Goal: Task Accomplishment & Management: Manage account settings

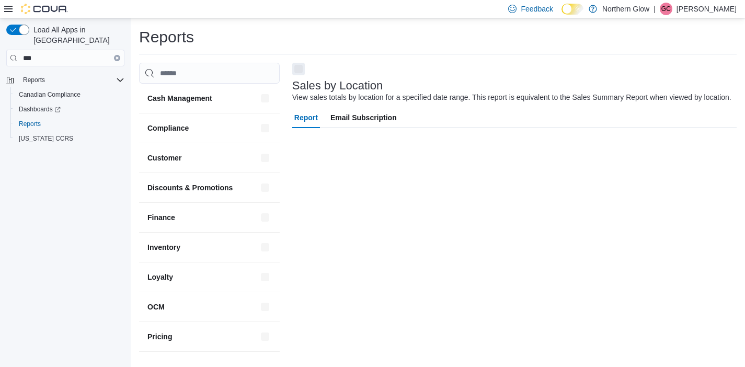
click at [117, 57] on icon "Clear input" at bounding box center [117, 58] width 2 height 2
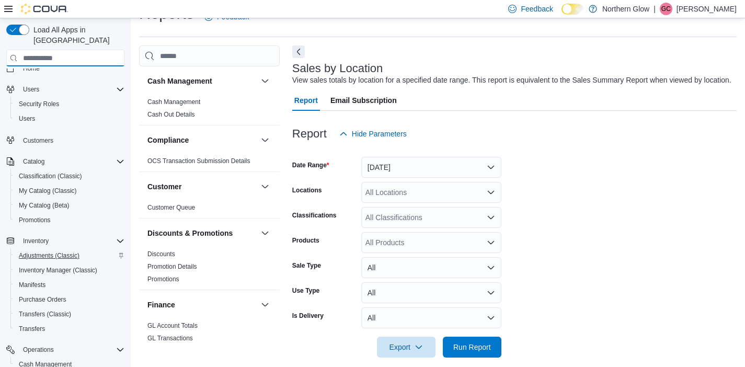
scroll to position [10, 0]
click at [36, 297] on span "Purchase Orders" at bounding box center [43, 301] width 48 height 8
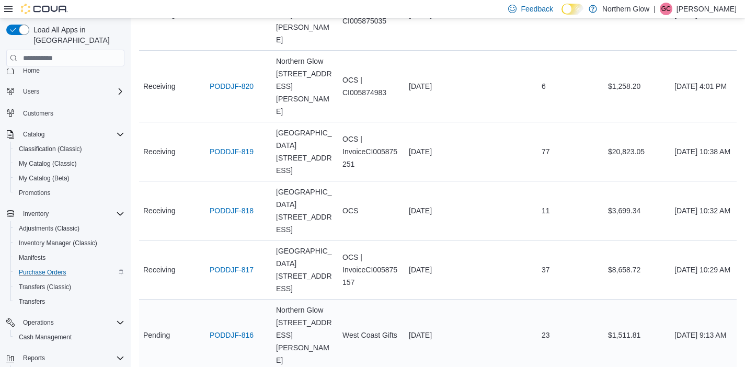
scroll to position [245, 0]
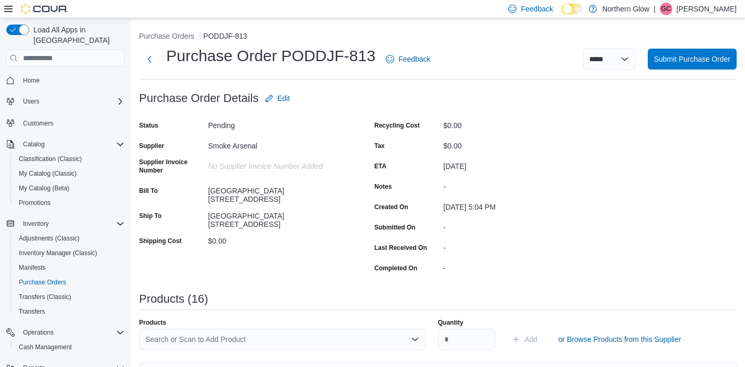
click at [306, 214] on div "[GEOGRAPHIC_DATA][STREET_ADDRESS]" at bounding box center [278, 217] width 140 height 21
click at [157, 60] on button "Next" at bounding box center [149, 58] width 21 height 21
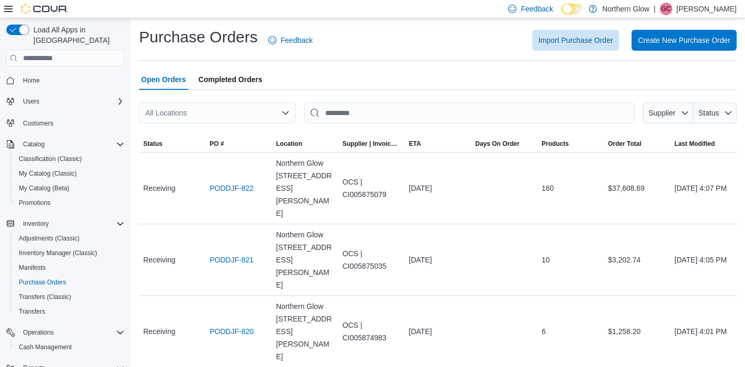
click at [276, 113] on div "All Locations" at bounding box center [217, 112] width 157 height 21
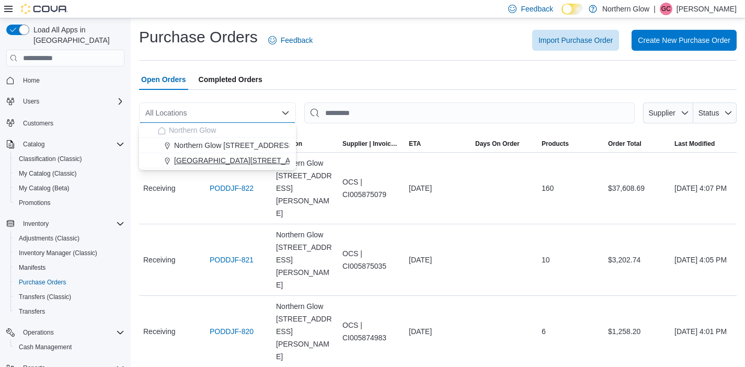
click at [283, 161] on div "[GEOGRAPHIC_DATA][STREET_ADDRESS]" at bounding box center [224, 160] width 132 height 10
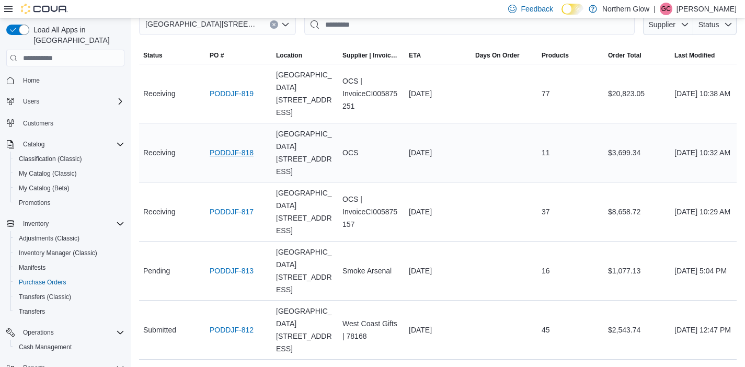
scroll to position [90, 0]
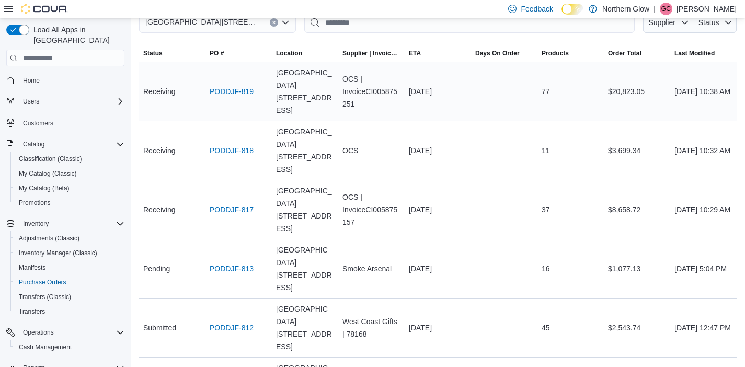
click at [230, 95] on div "PODDJF-819" at bounding box center [238, 91] width 66 height 21
click at [165, 85] on span "Receiving" at bounding box center [159, 91] width 32 height 13
click at [240, 90] on link "PODDJF-819" at bounding box center [232, 91] width 44 height 13
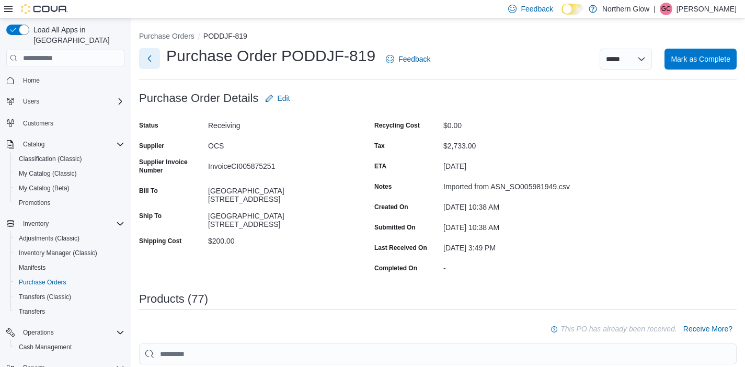
click at [142, 57] on button "Next" at bounding box center [149, 58] width 21 height 21
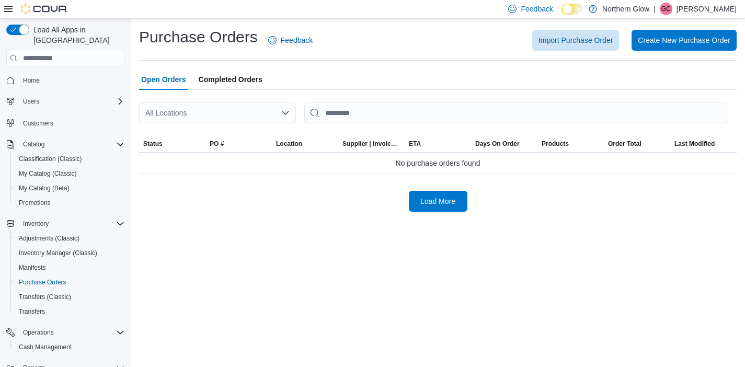
click at [247, 118] on div "All Locations" at bounding box center [217, 112] width 157 height 21
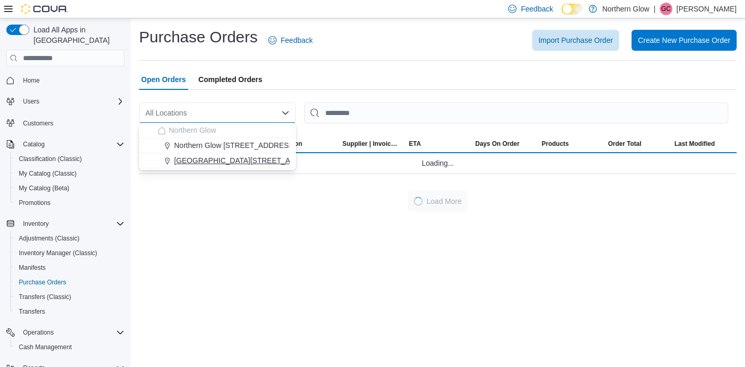
click at [270, 157] on span "[GEOGRAPHIC_DATA][STREET_ADDRESS]" at bounding box center [248, 160] width 148 height 10
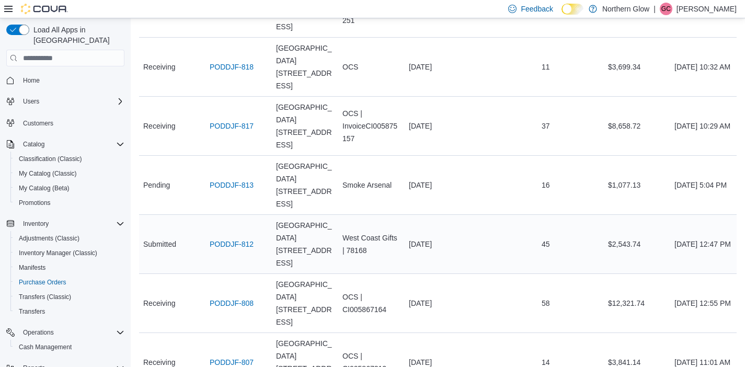
scroll to position [176, 0]
click at [243, 236] on link "PODDJF-812" at bounding box center [232, 242] width 44 height 13
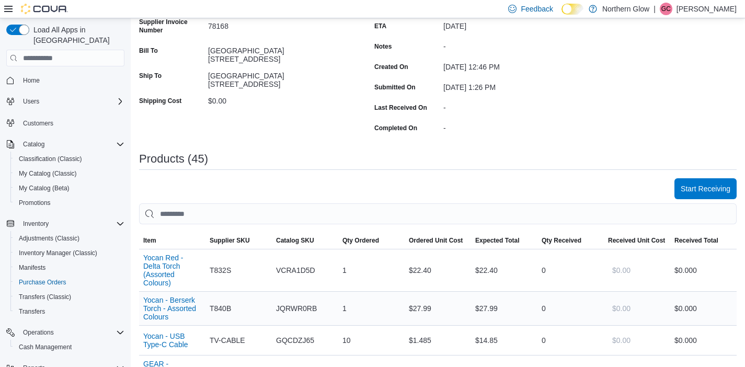
scroll to position [138, 0]
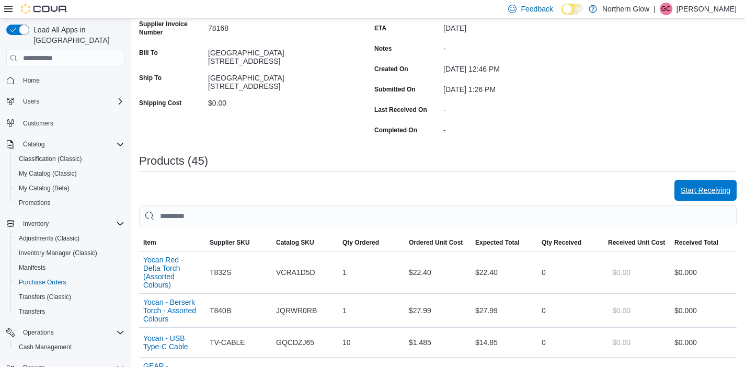
click at [694, 188] on span "Start Receiving" at bounding box center [705, 190] width 50 height 10
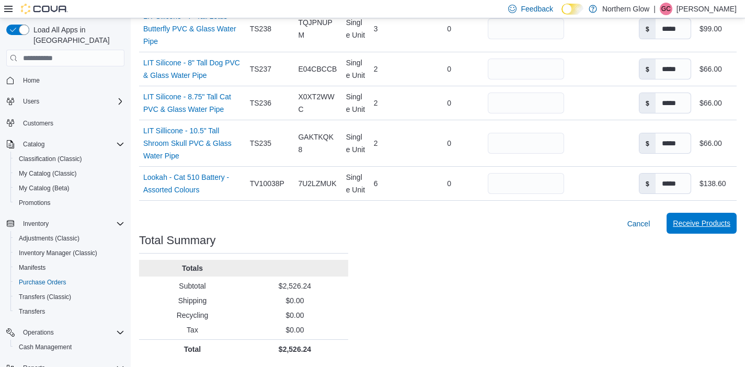
scroll to position [2223, 0]
click at [699, 222] on span "Receive Products" at bounding box center [701, 223] width 57 height 10
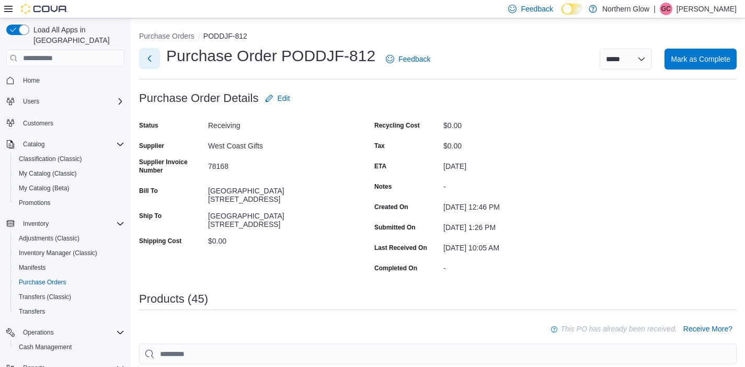
click at [158, 67] on button "Next" at bounding box center [149, 58] width 21 height 21
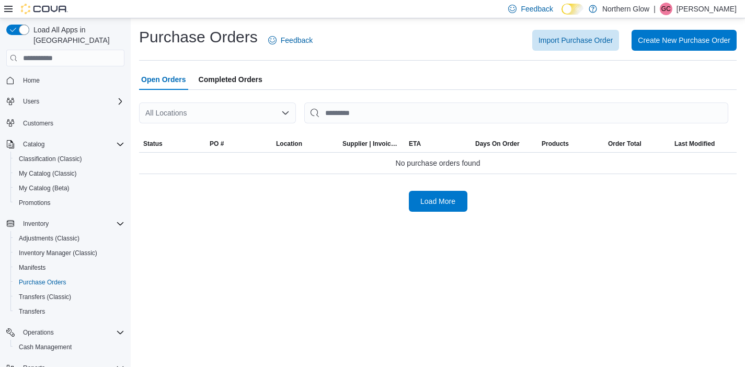
click at [245, 111] on div "All Locations" at bounding box center [217, 112] width 157 height 21
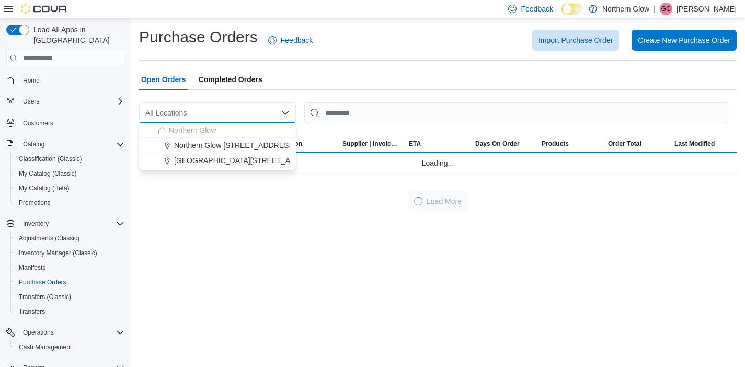
click at [251, 161] on span "[GEOGRAPHIC_DATA][STREET_ADDRESS]" at bounding box center [248, 160] width 148 height 10
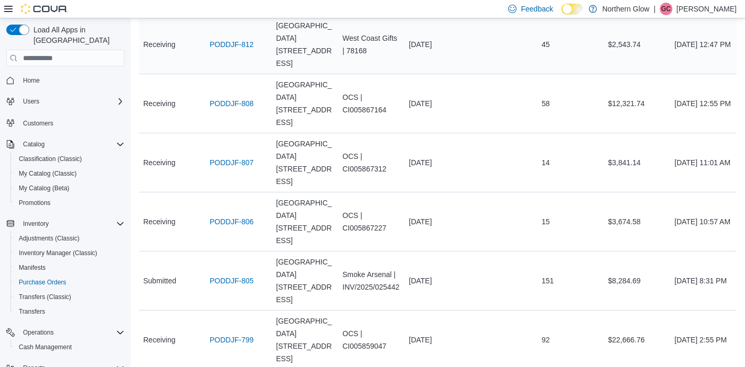
scroll to position [374, 0]
click at [238, 274] on link "PODDJF-805" at bounding box center [232, 280] width 44 height 13
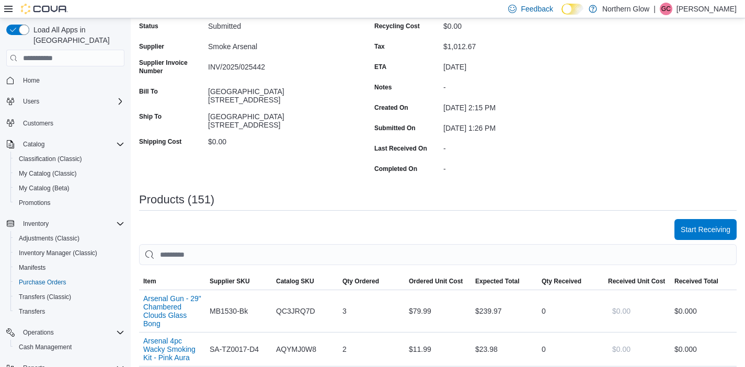
scroll to position [98, 0]
click at [696, 233] on span "Start Receiving" at bounding box center [705, 230] width 50 height 10
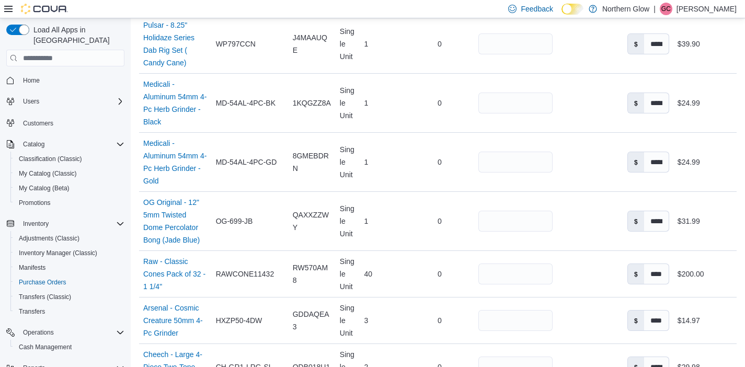
scroll to position [7266, 0]
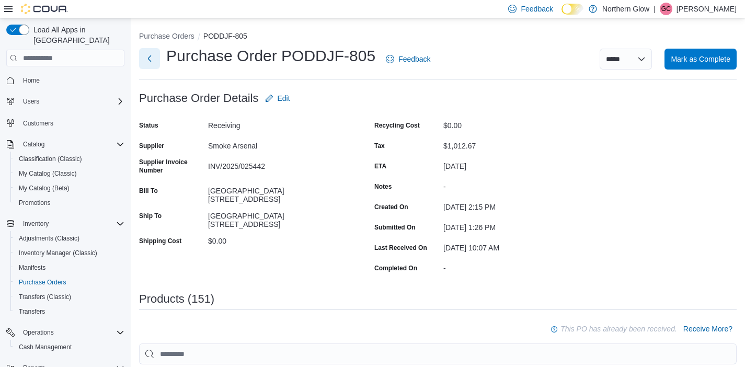
click at [149, 61] on button "Next" at bounding box center [149, 58] width 21 height 21
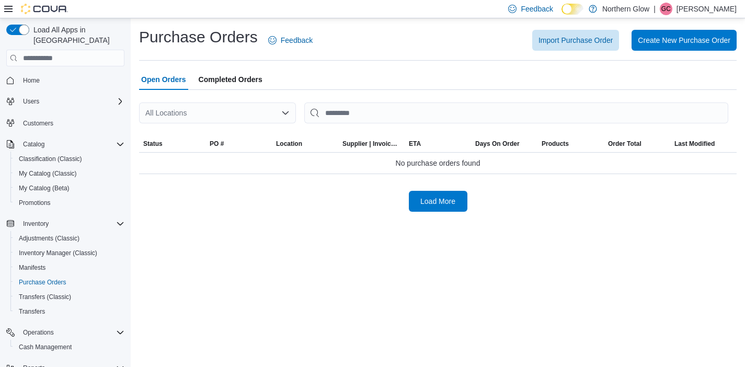
click at [265, 110] on div "All Locations" at bounding box center [217, 112] width 157 height 21
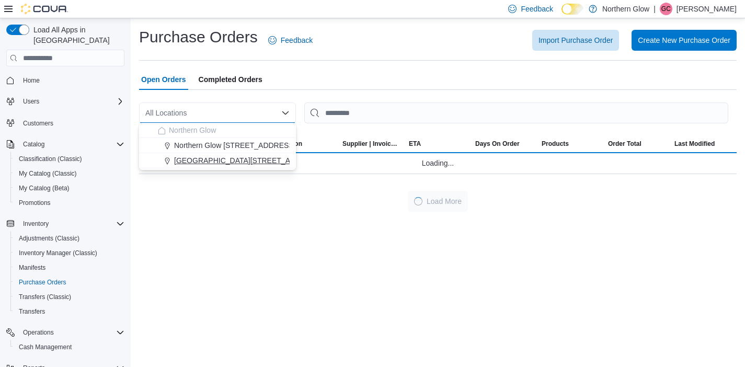
click at [270, 160] on span "[GEOGRAPHIC_DATA][STREET_ADDRESS]" at bounding box center [248, 160] width 148 height 10
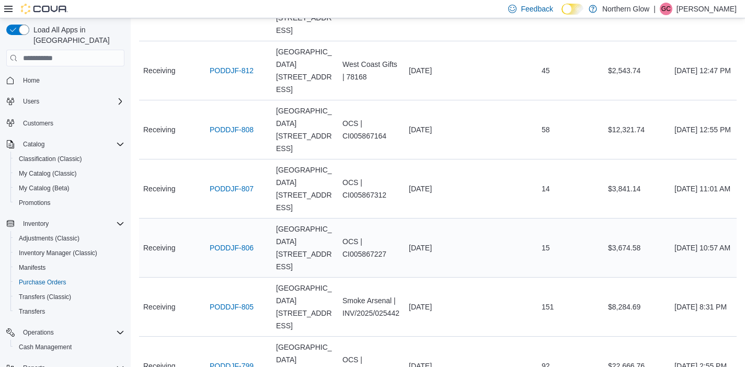
scroll to position [351, 0]
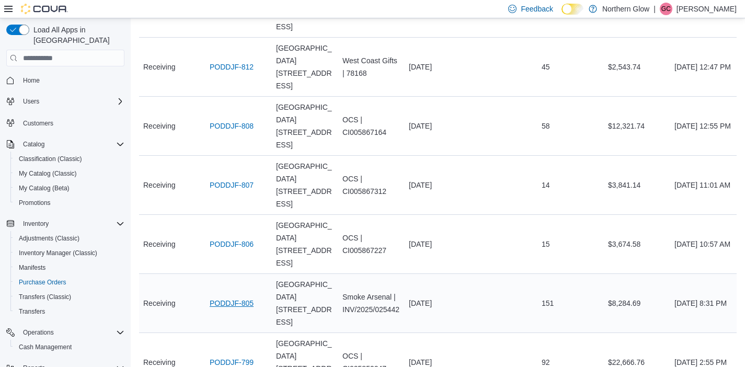
click at [236, 297] on link "PODDJF-805" at bounding box center [232, 303] width 44 height 13
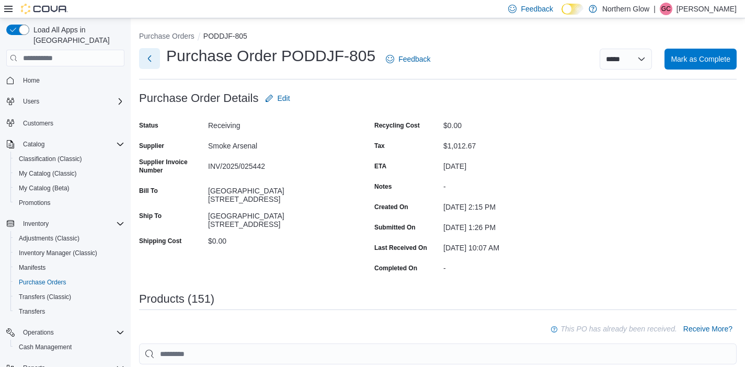
click at [147, 58] on button "Next" at bounding box center [149, 58] width 21 height 21
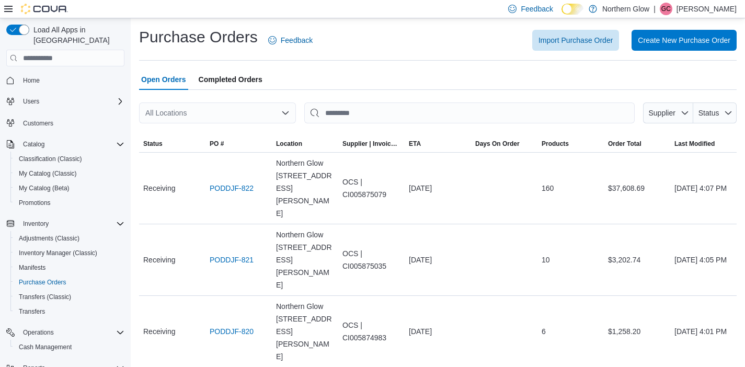
click at [227, 119] on div "All Locations" at bounding box center [217, 112] width 157 height 21
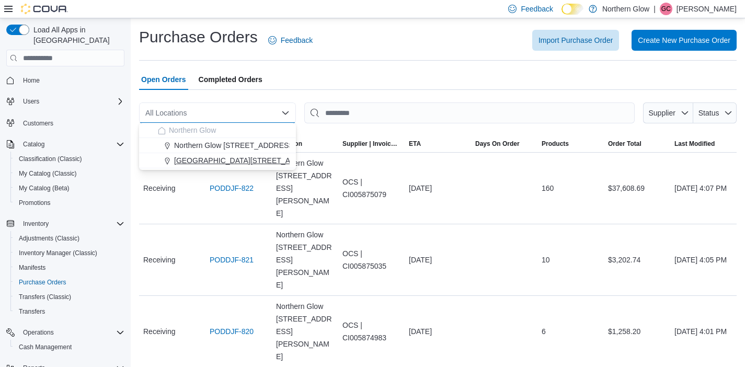
click at [250, 160] on span "[GEOGRAPHIC_DATA][STREET_ADDRESS]" at bounding box center [248, 160] width 148 height 10
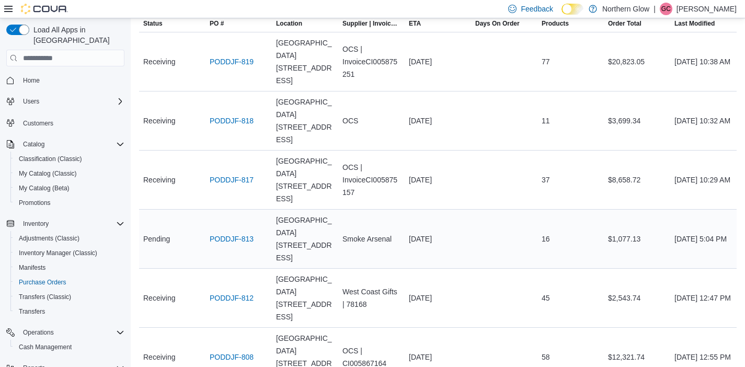
scroll to position [118, 0]
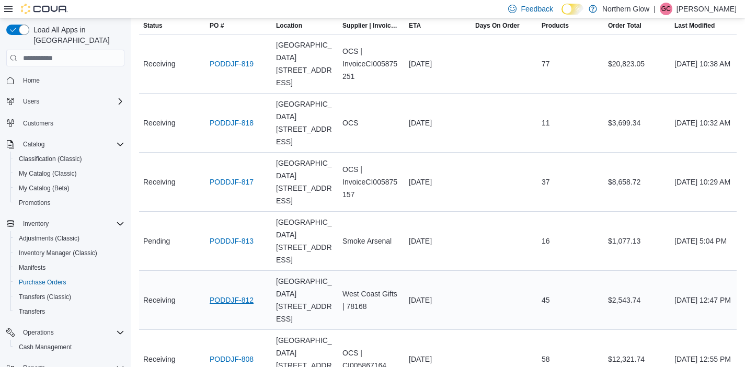
click at [247, 294] on link "PODDJF-812" at bounding box center [232, 300] width 44 height 13
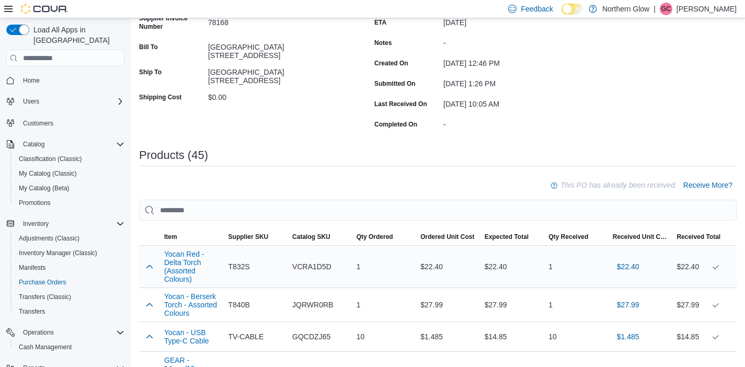
scroll to position [138, 0]
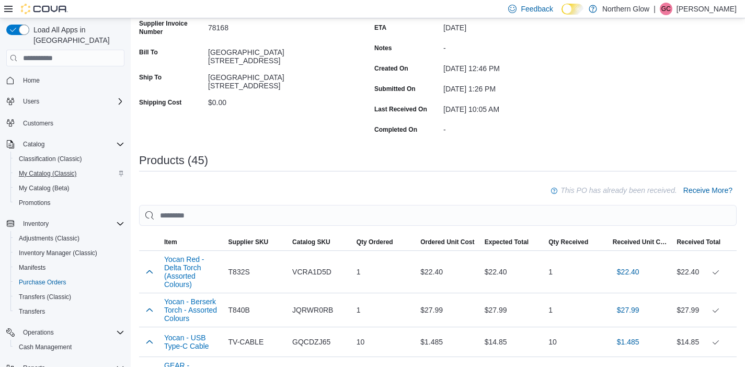
click at [37, 169] on span "My Catalog (Classic)" at bounding box center [48, 173] width 58 height 8
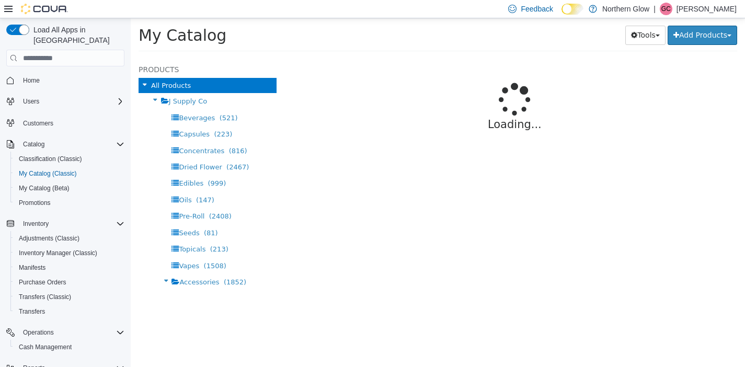
select select "**********"
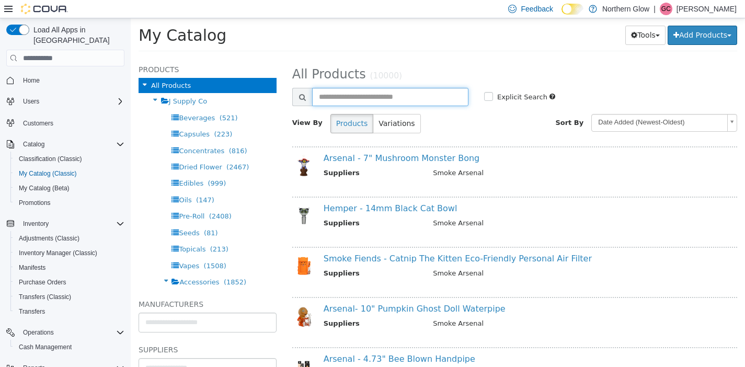
click at [362, 100] on input "text" at bounding box center [390, 97] width 156 height 18
type input "********"
select select "**********"
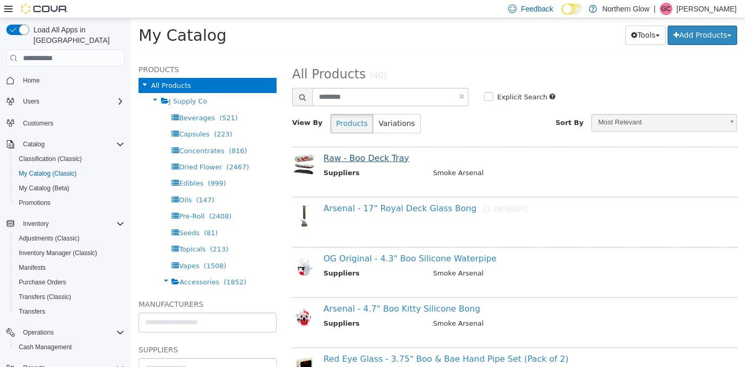
click at [382, 158] on link "Raw - Boo Deck Tray" at bounding box center [366, 158] width 86 height 10
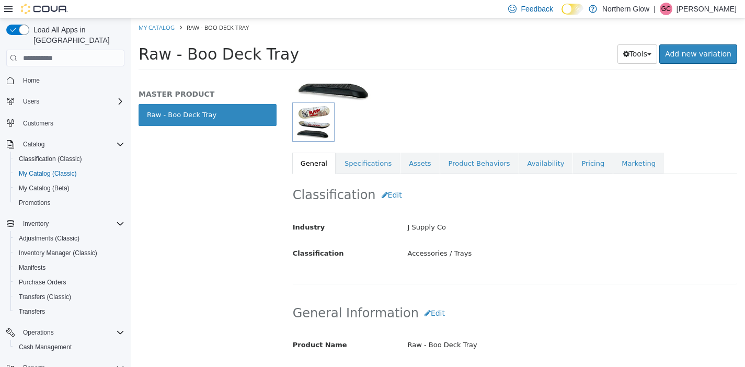
scroll to position [146, 0]
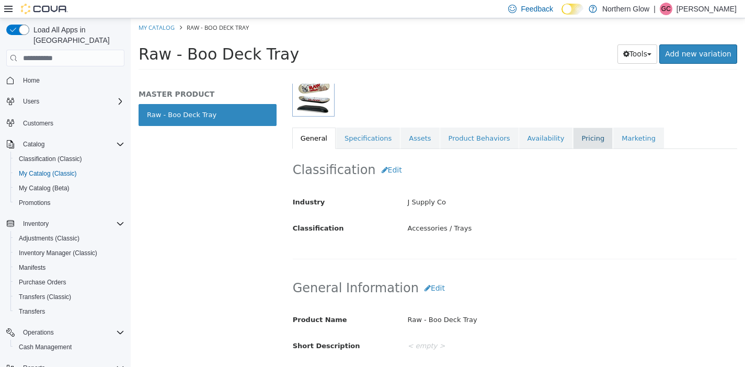
click at [573, 146] on link "Pricing" at bounding box center [593, 139] width 40 height 22
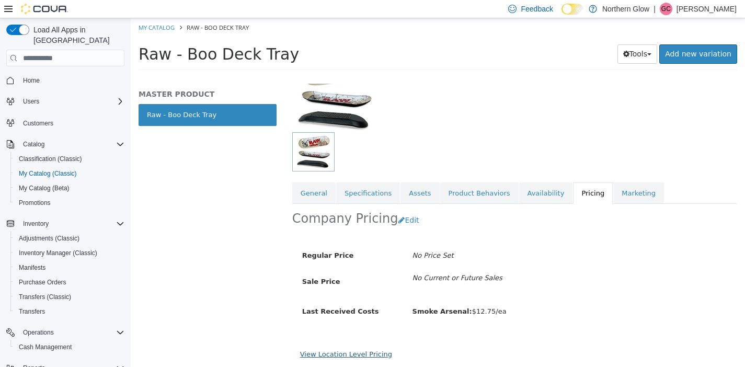
click at [349, 350] on link "View Location Level Pricing" at bounding box center [346, 354] width 92 height 8
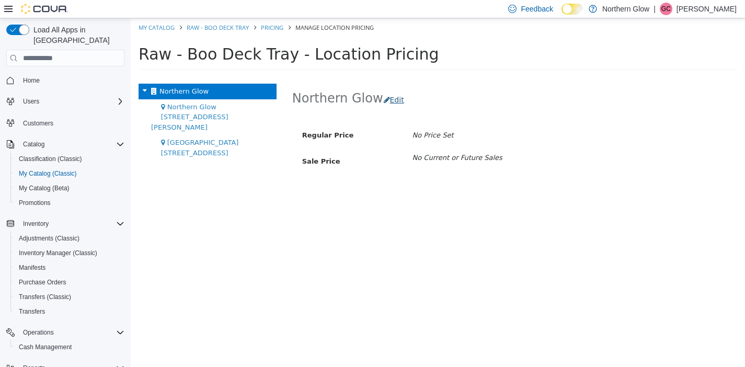
click at [385, 98] on button "Edit" at bounding box center [396, 99] width 27 height 19
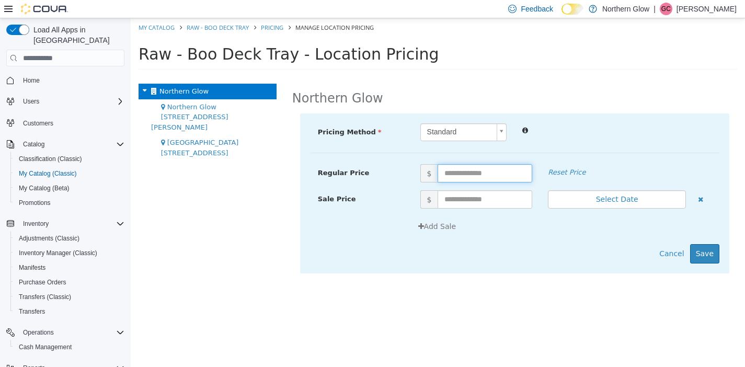
click at [472, 175] on input "text" at bounding box center [484, 173] width 95 height 18
type input "*****"
click at [704, 253] on button "Save" at bounding box center [704, 253] width 29 height 19
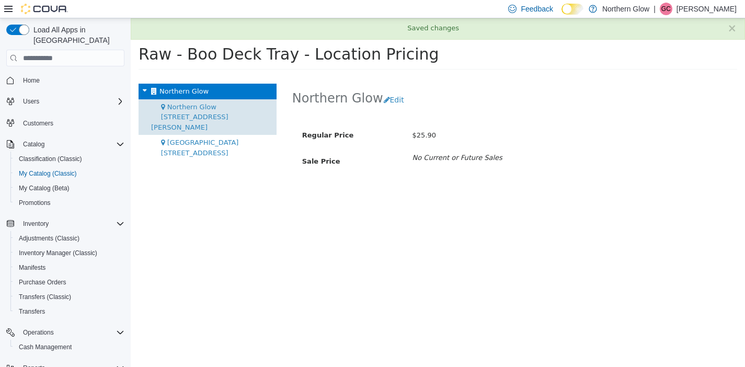
click at [235, 101] on div "Northern Glow [STREET_ADDRESS][PERSON_NAME]" at bounding box center [207, 117] width 138 height 36
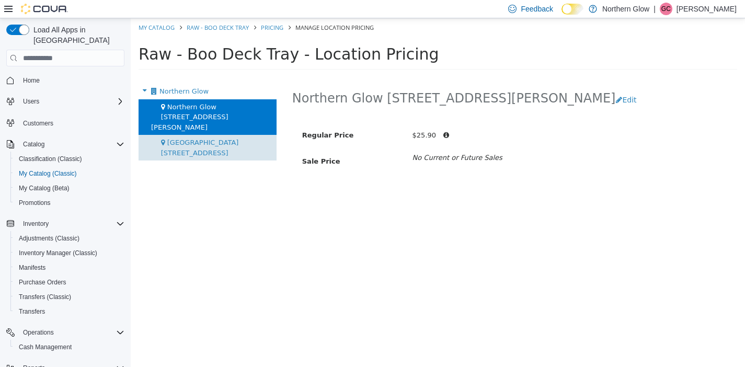
click at [239, 138] on span "[GEOGRAPHIC_DATA][STREET_ADDRESS]" at bounding box center [200, 147] width 78 height 18
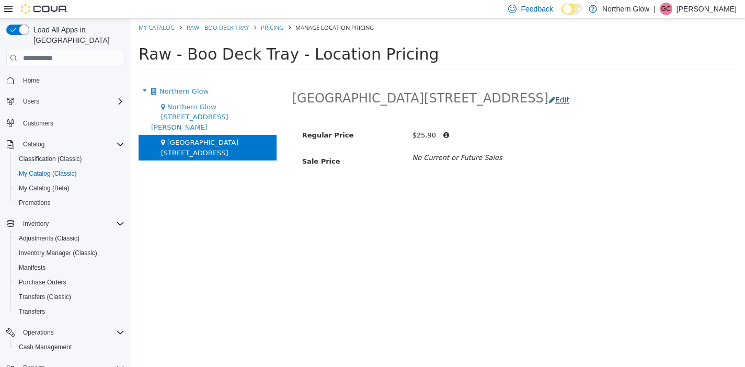
click at [549, 99] on icon "button" at bounding box center [552, 99] width 6 height 7
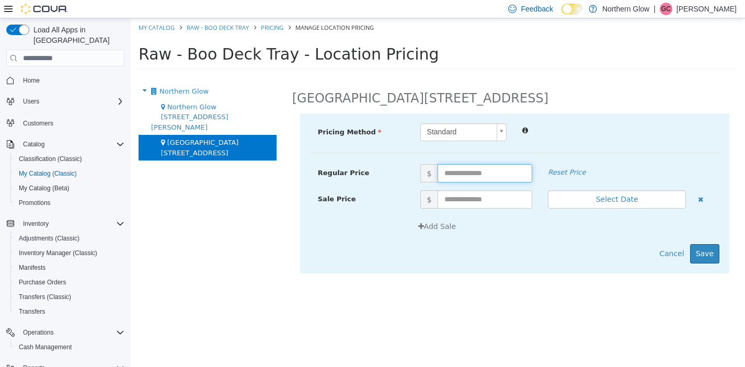
click at [486, 173] on input "text" at bounding box center [484, 173] width 95 height 18
type input "*****"
click at [710, 249] on button "Save" at bounding box center [704, 253] width 29 height 19
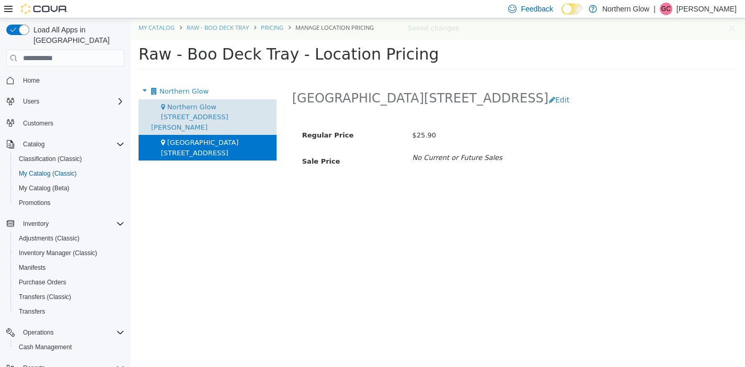
click at [228, 106] on span "Northern Glow [STREET_ADDRESS][PERSON_NAME]" at bounding box center [189, 117] width 77 height 28
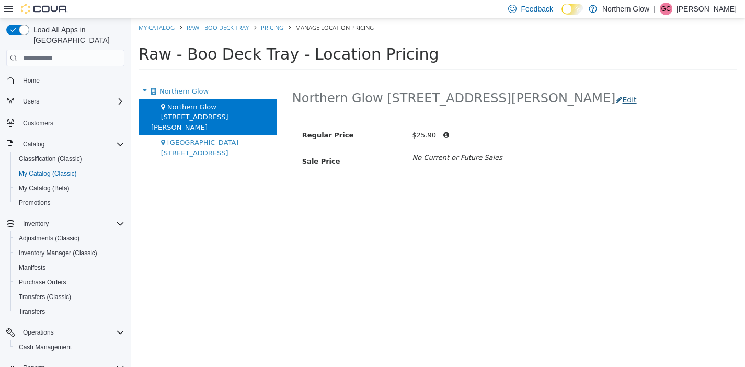
click at [615, 103] on button "Edit" at bounding box center [628, 99] width 27 height 19
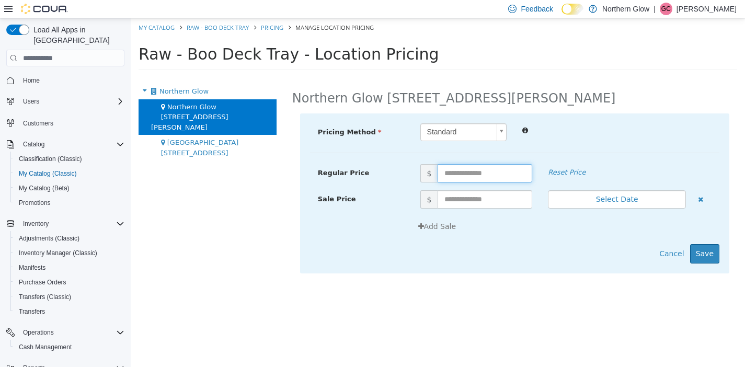
click at [483, 181] on input "text" at bounding box center [484, 173] width 95 height 18
type input "*****"
click at [707, 254] on button "Save" at bounding box center [704, 253] width 29 height 19
